Goal: Check status: Check status

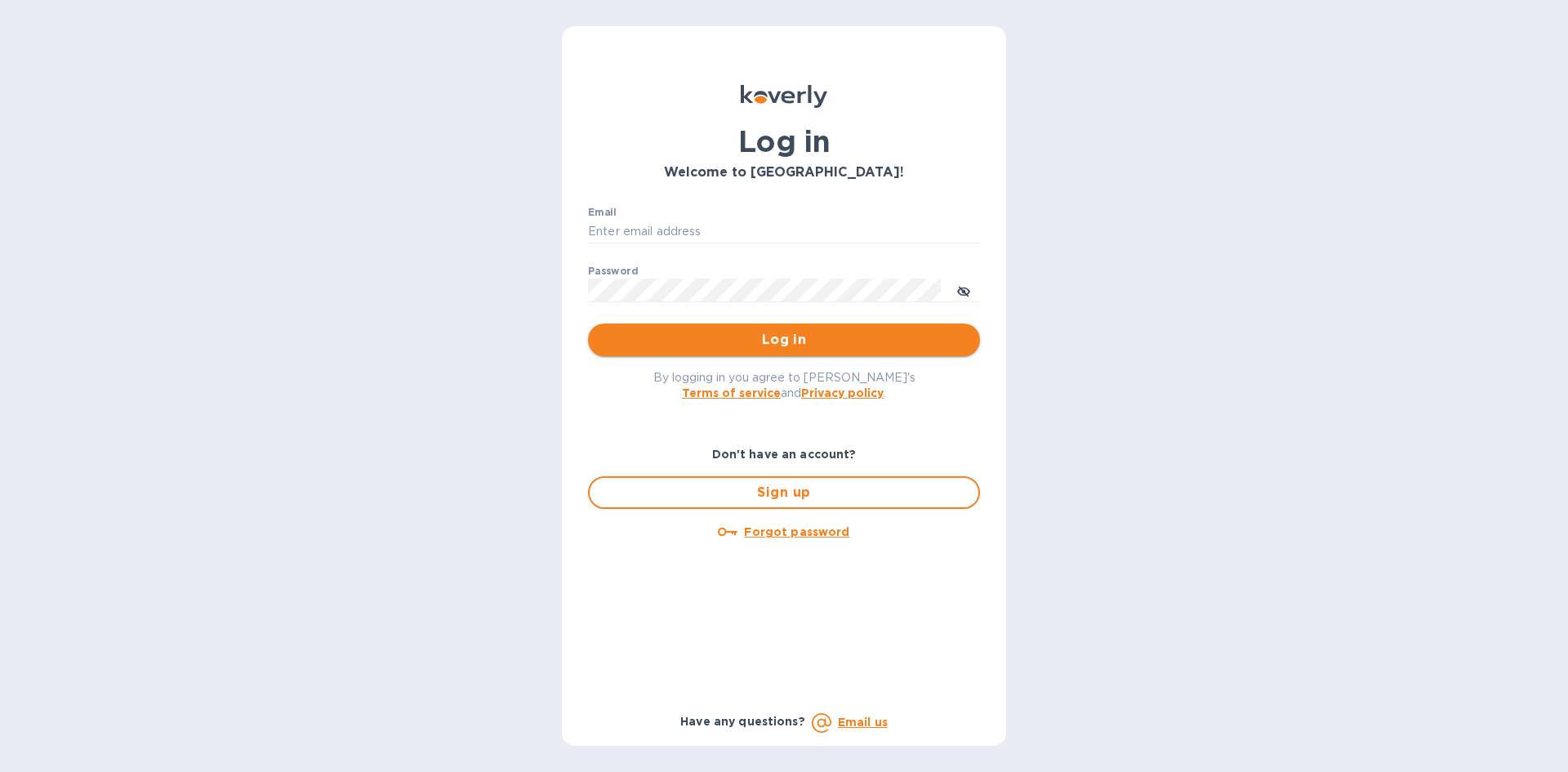
type input "[EMAIL_ADDRESS][DOMAIN_NAME]"
click at [726, 340] on span "Log in" at bounding box center [784, 339] width 366 height 19
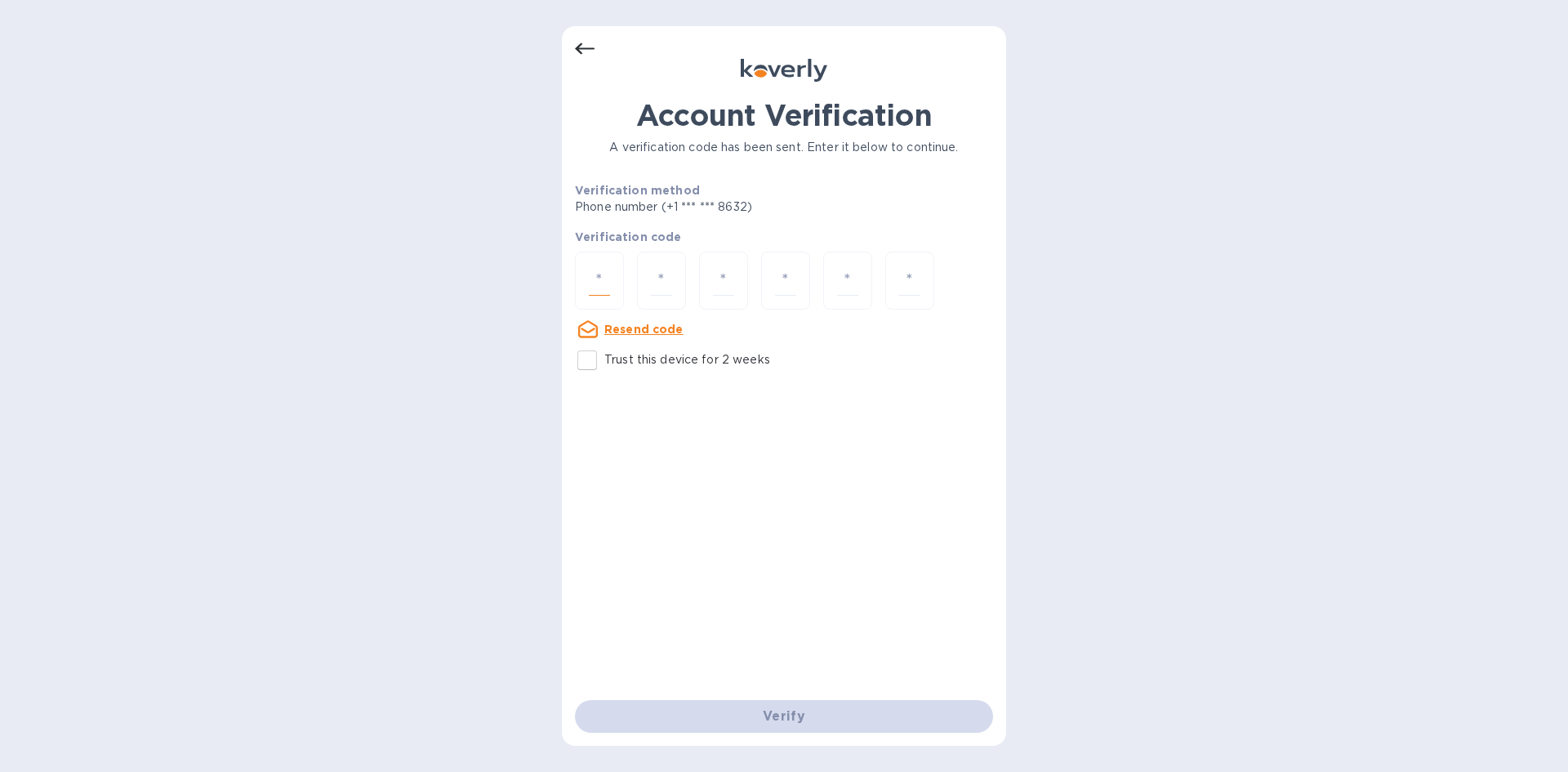
click at [601, 285] on input "number" at bounding box center [599, 280] width 21 height 31
type input "4"
type input "0"
type input "5"
type input "3"
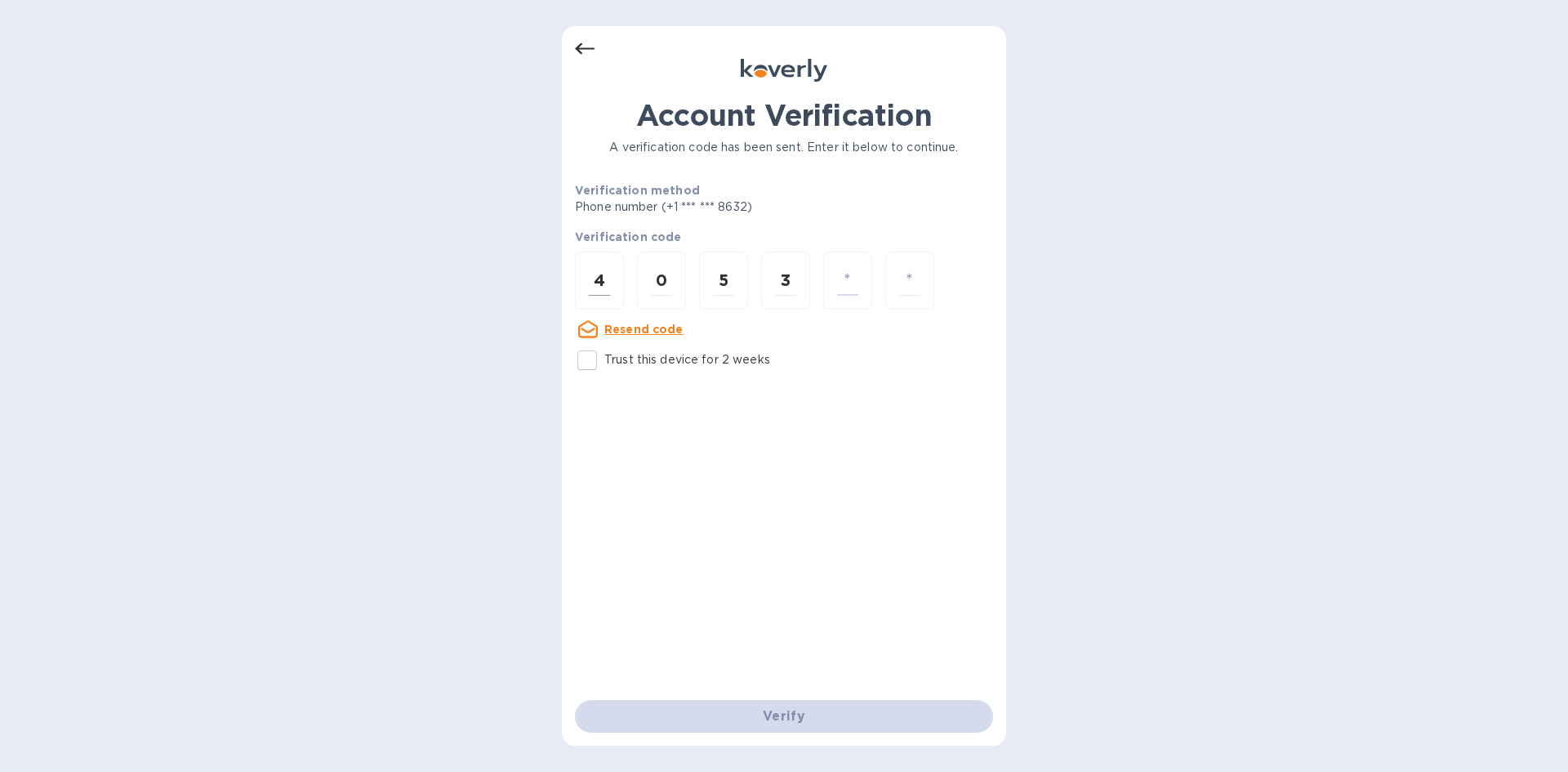
type input "8"
type input "0"
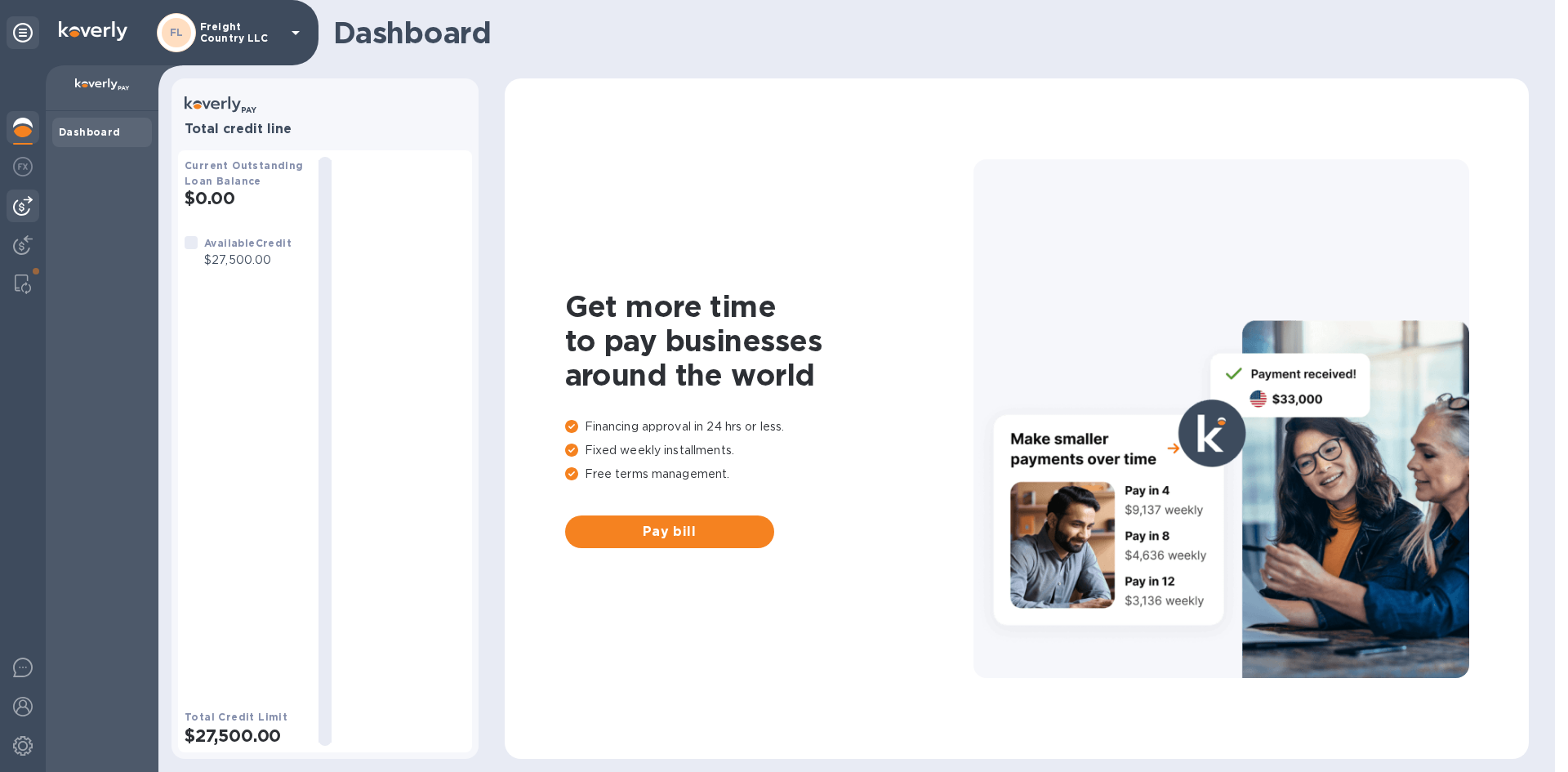
click at [22, 205] on img at bounding box center [23, 206] width 19 height 19
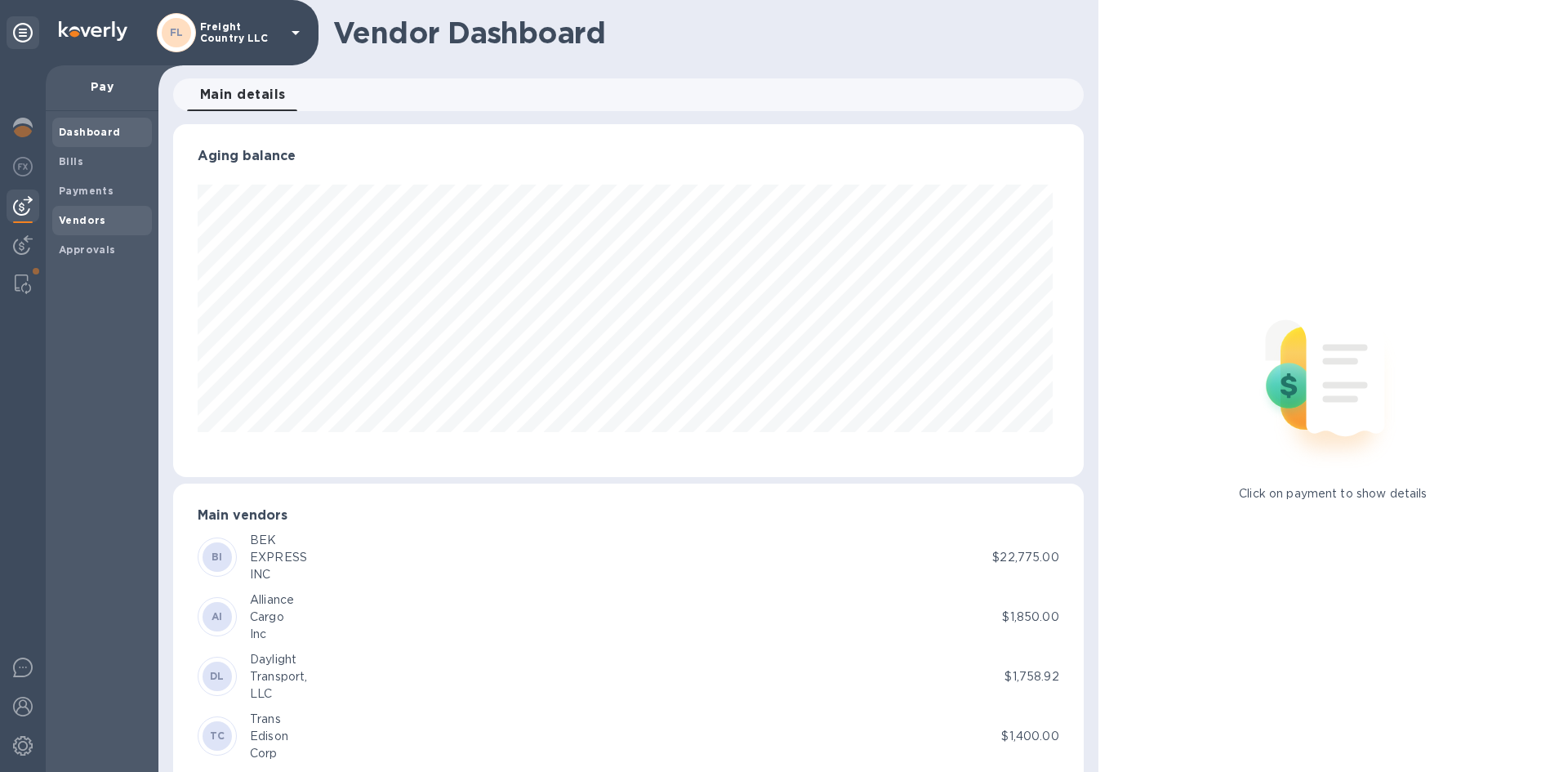
scroll to position [353, 903]
click at [62, 223] on b "Vendors" at bounding box center [82, 220] width 47 height 12
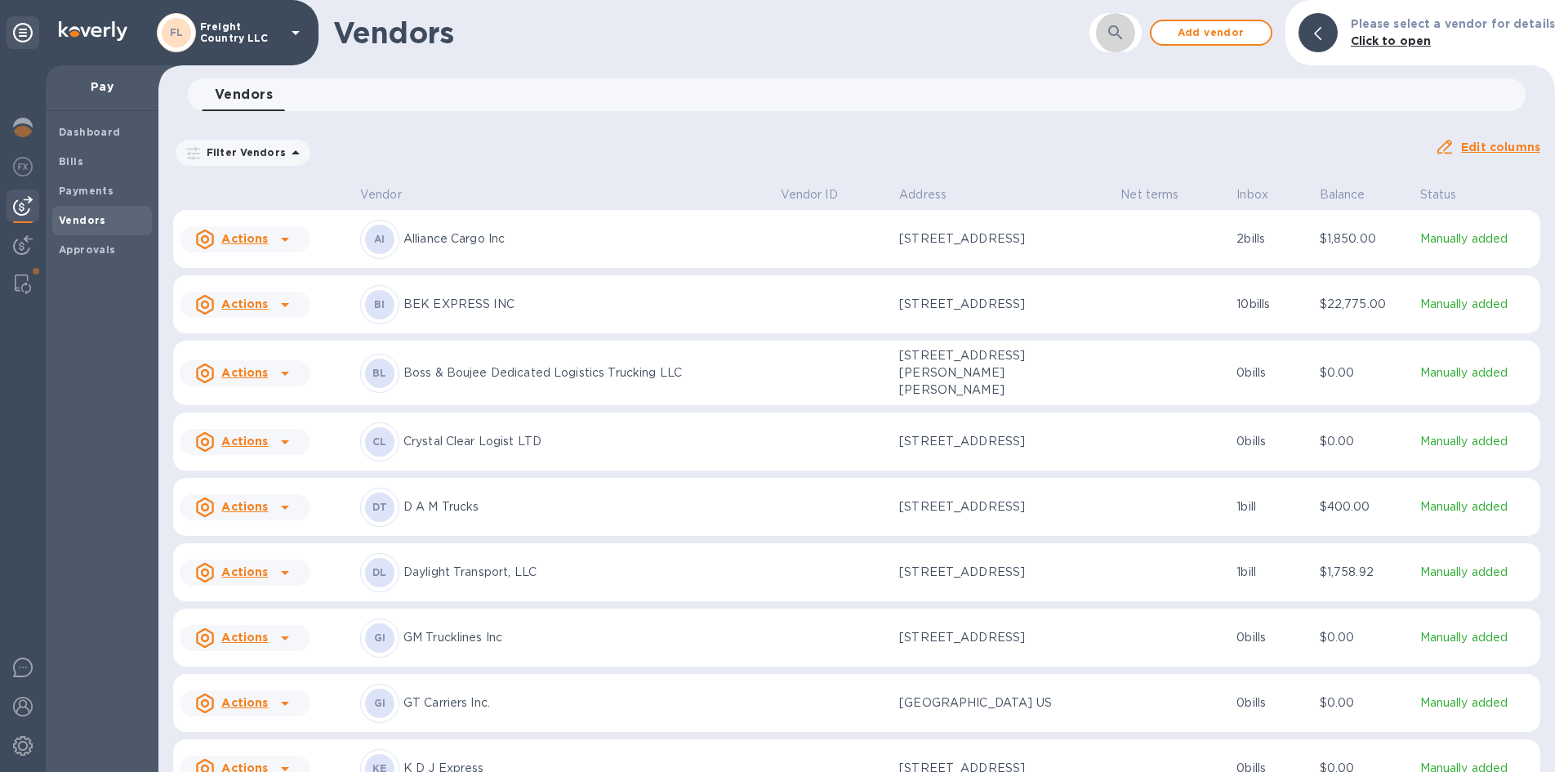
click at [1111, 31] on button "button" at bounding box center [1115, 32] width 39 height 39
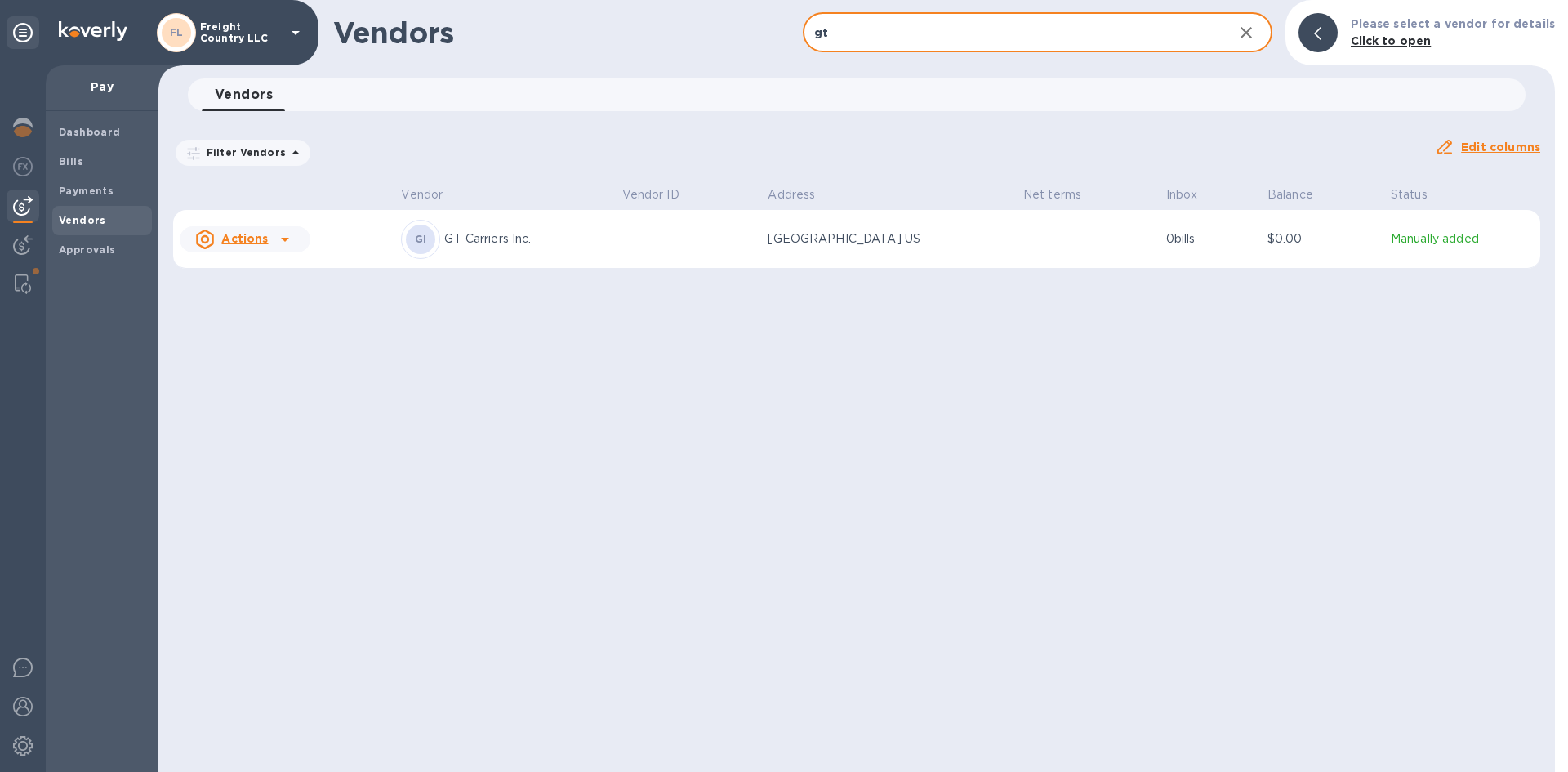
type input "gt"
click at [482, 242] on p "GT Carriers Inc." at bounding box center [526, 239] width 164 height 17
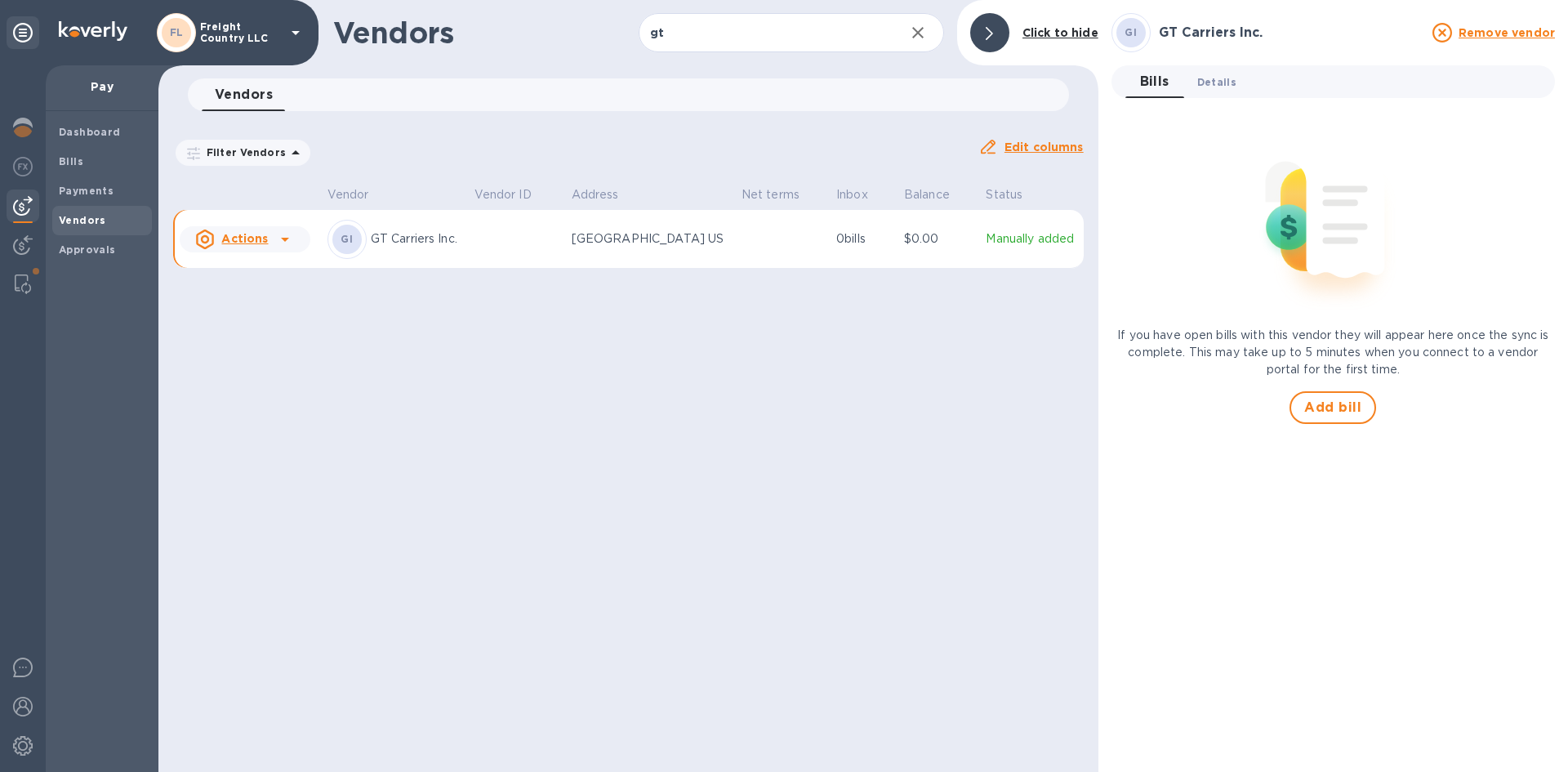
click at [1217, 82] on span "Details 0" at bounding box center [1217, 82] width 39 height 17
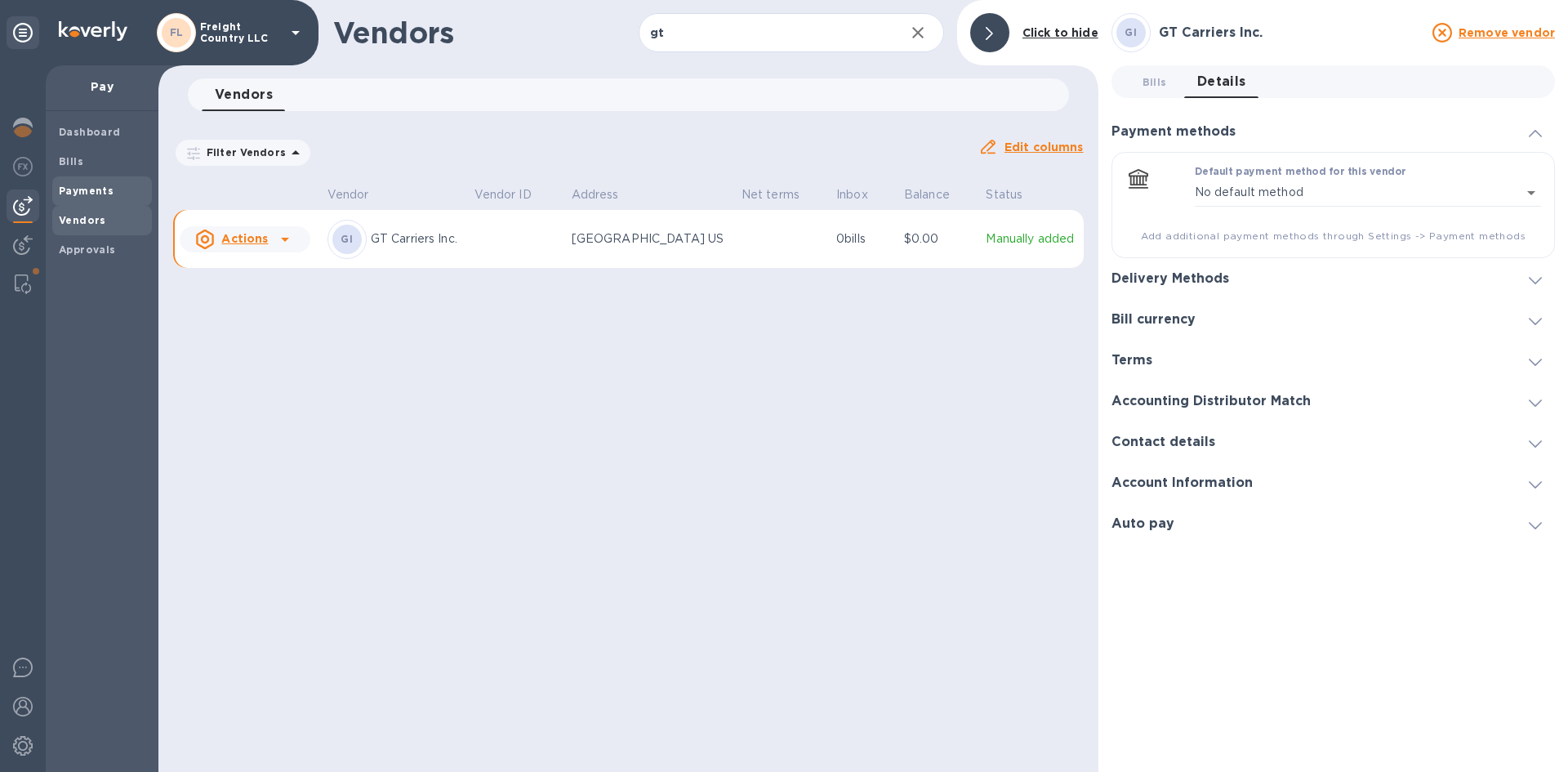
click at [83, 188] on b "Payments" at bounding box center [85, 191] width 55 height 12
